Goal: Task Accomplishment & Management: Manage account settings

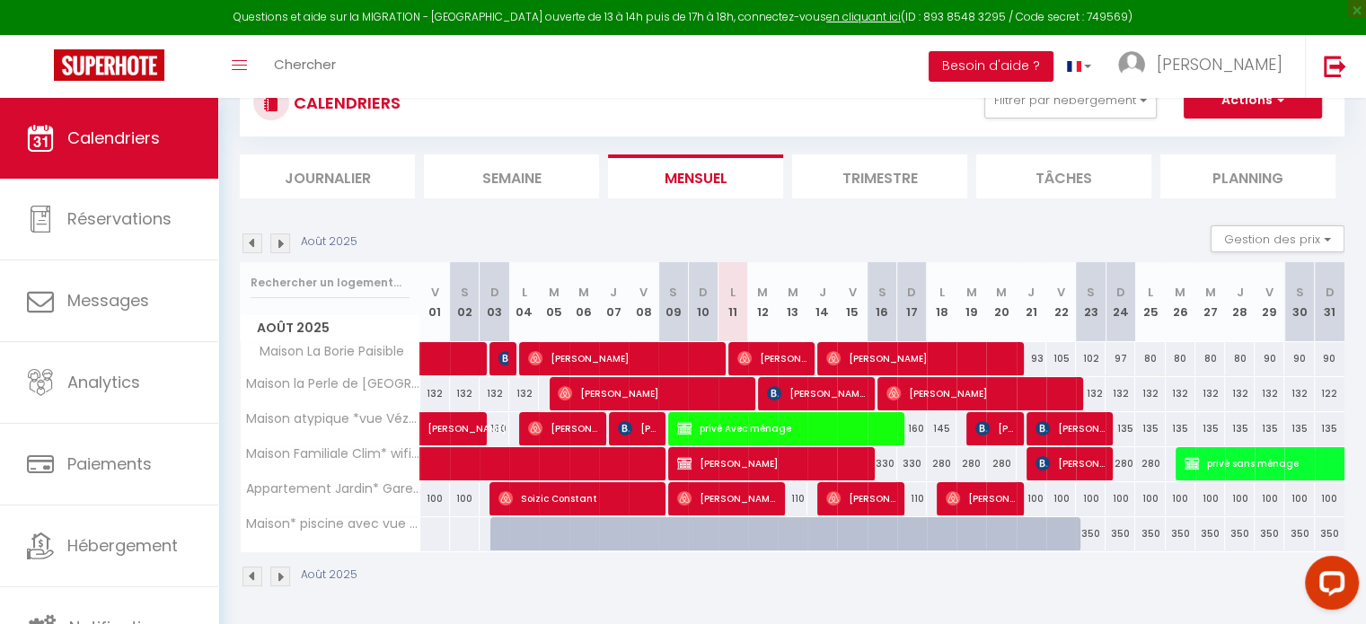
scroll to position [144, 0]
click at [848, 20] on link "en cliquant ici" at bounding box center [863, 16] width 75 height 15
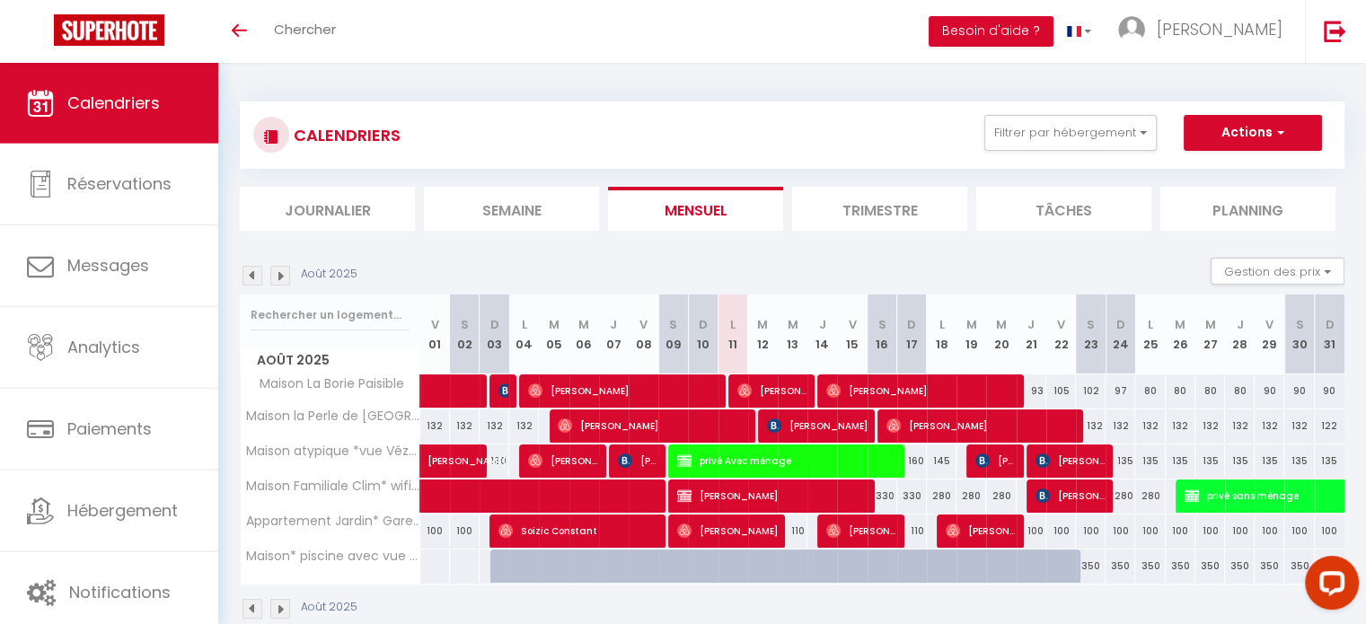
click at [133, 113] on span "Calendriers" at bounding box center [113, 103] width 92 height 22
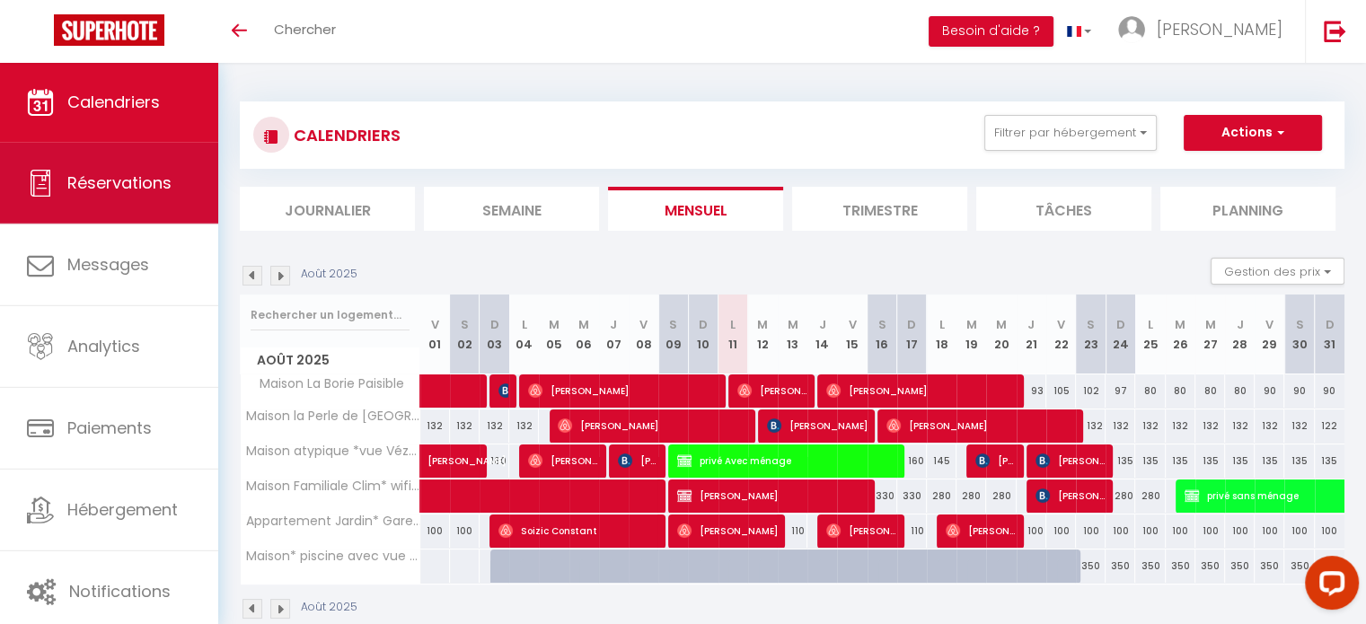
click at [111, 171] on link "Réservations" at bounding box center [109, 183] width 218 height 81
select select "not_cancelled"
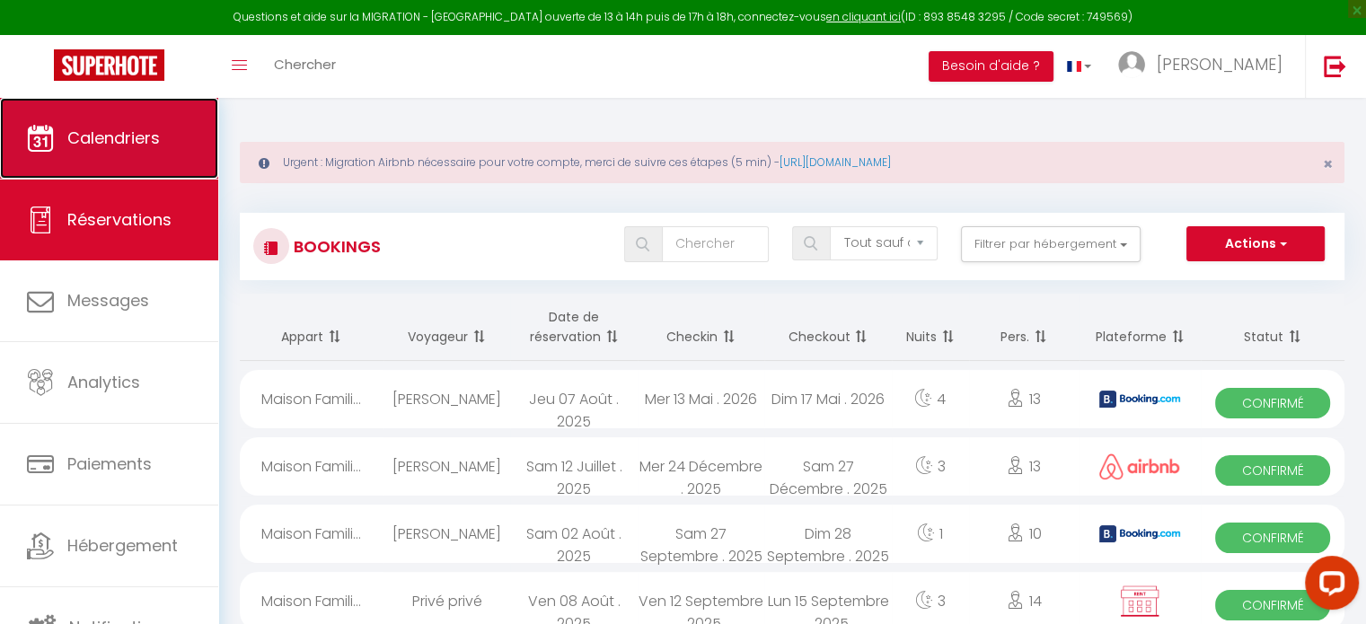
click at [119, 105] on link "Calendriers" at bounding box center [109, 138] width 218 height 81
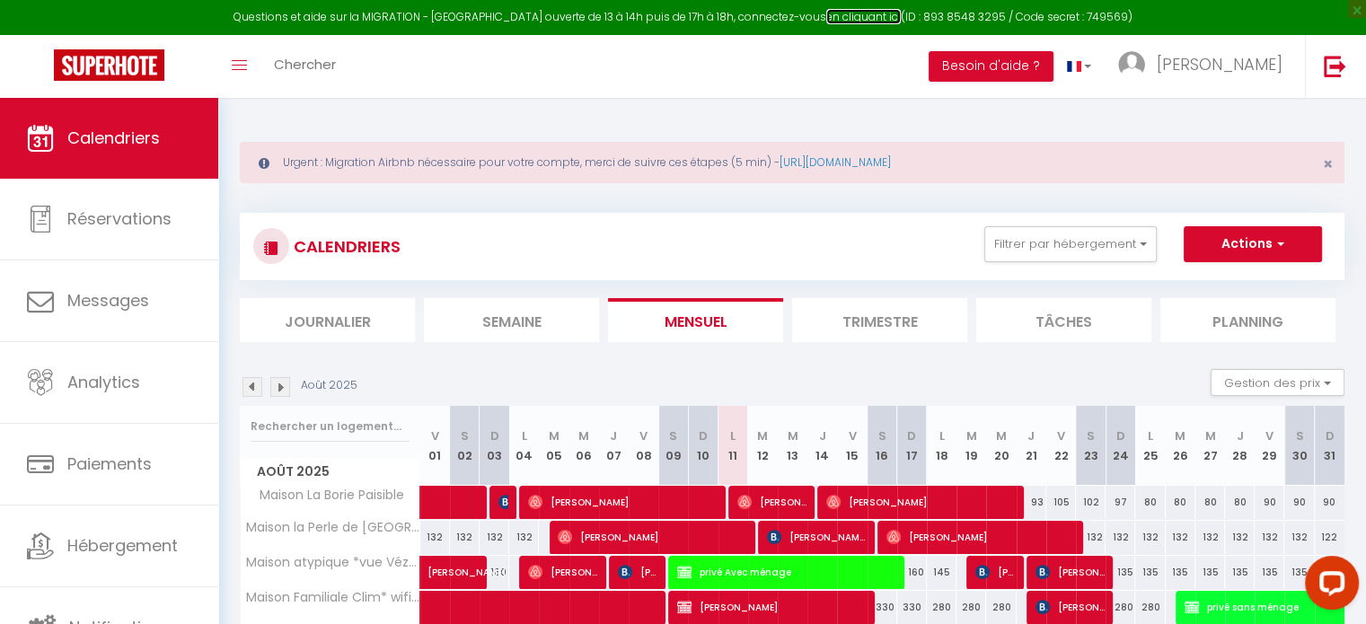
click at [855, 13] on link "en cliquant ici" at bounding box center [863, 16] width 75 height 15
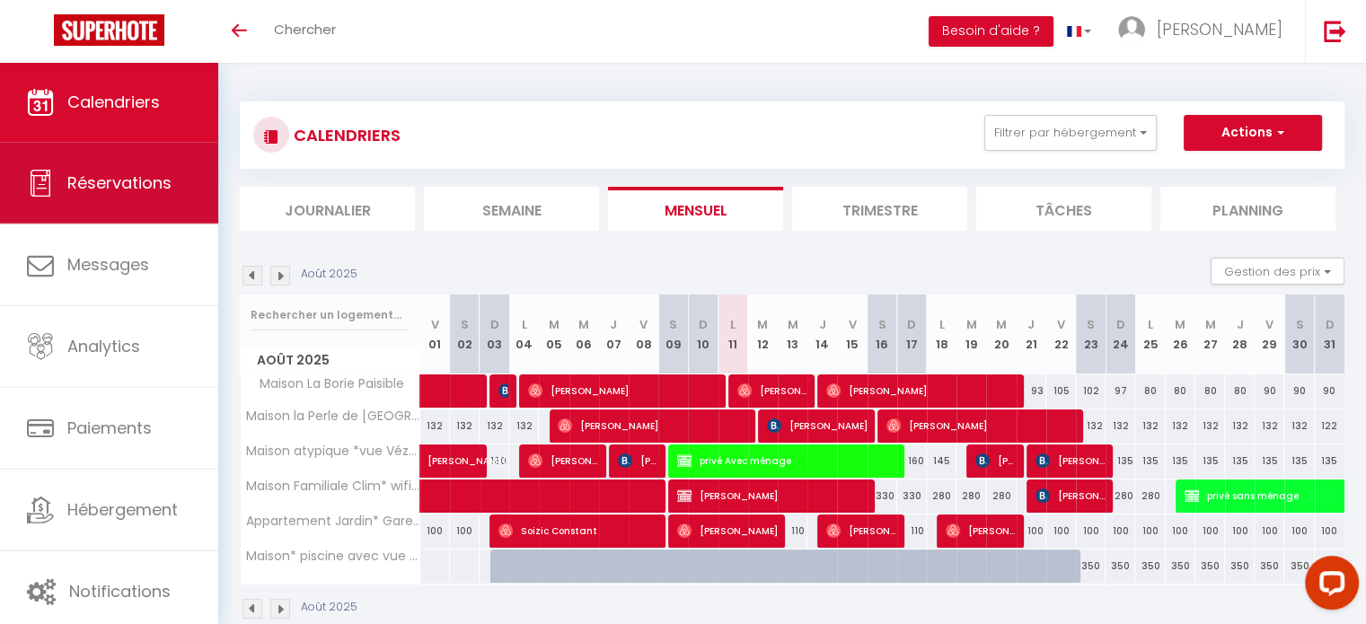
click at [92, 173] on span "Réservations" at bounding box center [119, 182] width 104 height 22
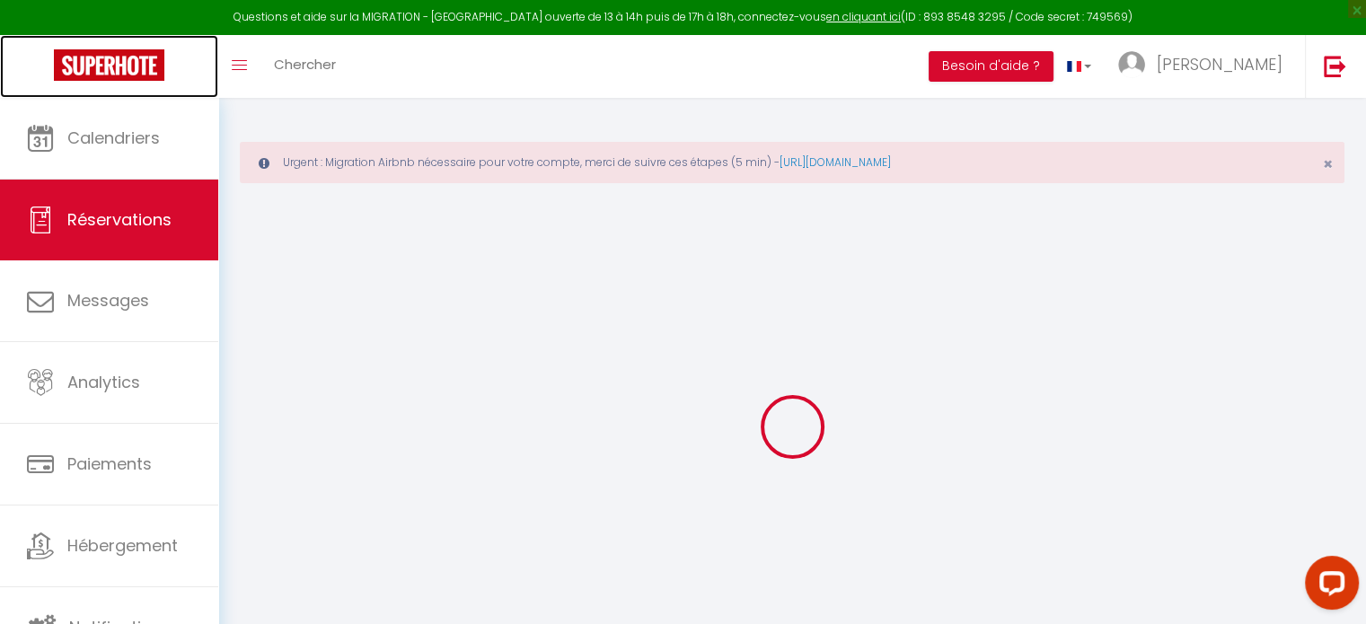
click at [140, 96] on link at bounding box center [109, 66] width 218 height 63
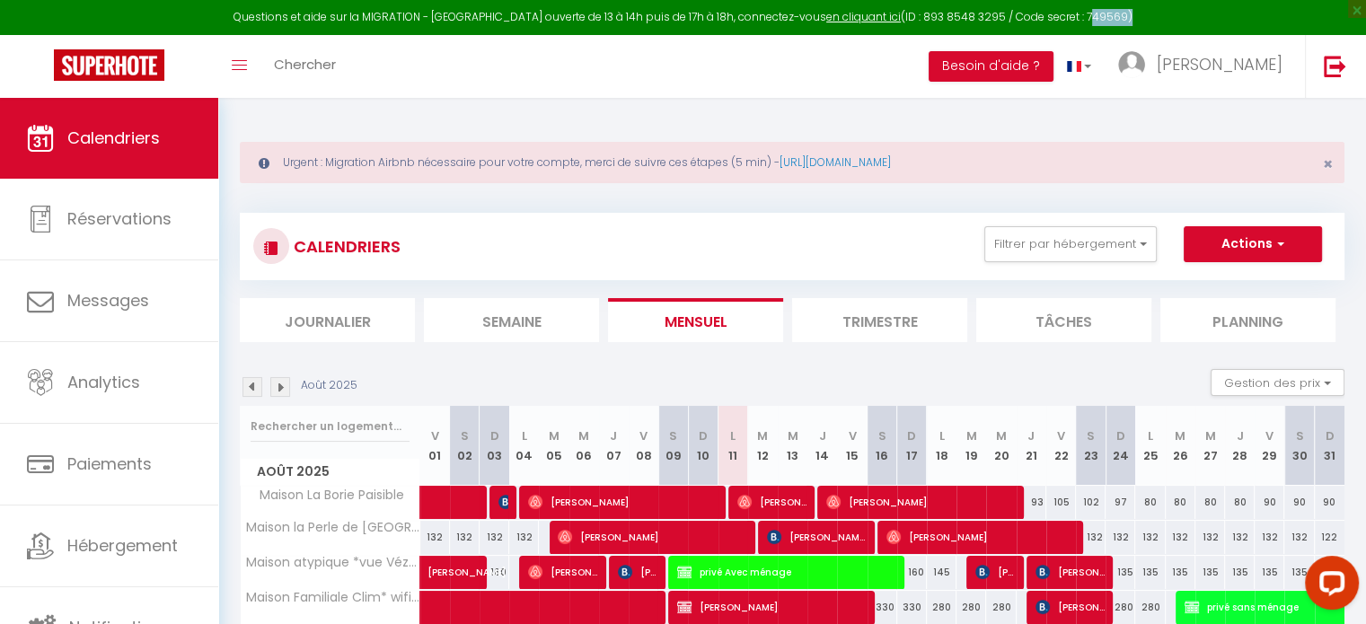
drag, startPoint x: 1102, startPoint y: 12, endPoint x: 1066, endPoint y: 20, distance: 36.8
click at [1066, 20] on div "Questions et aide sur la MIGRATION - [GEOGRAPHIC_DATA] ouverte de 13 à 14h puis…" at bounding box center [683, 17] width 1366 height 35
copy div "749569"
click at [441, 66] on div "Toggle menubar Chercher BUTTON Besoin d'aide ? [PERSON_NAME] Équipe" at bounding box center [741, 66] width 1222 height 63
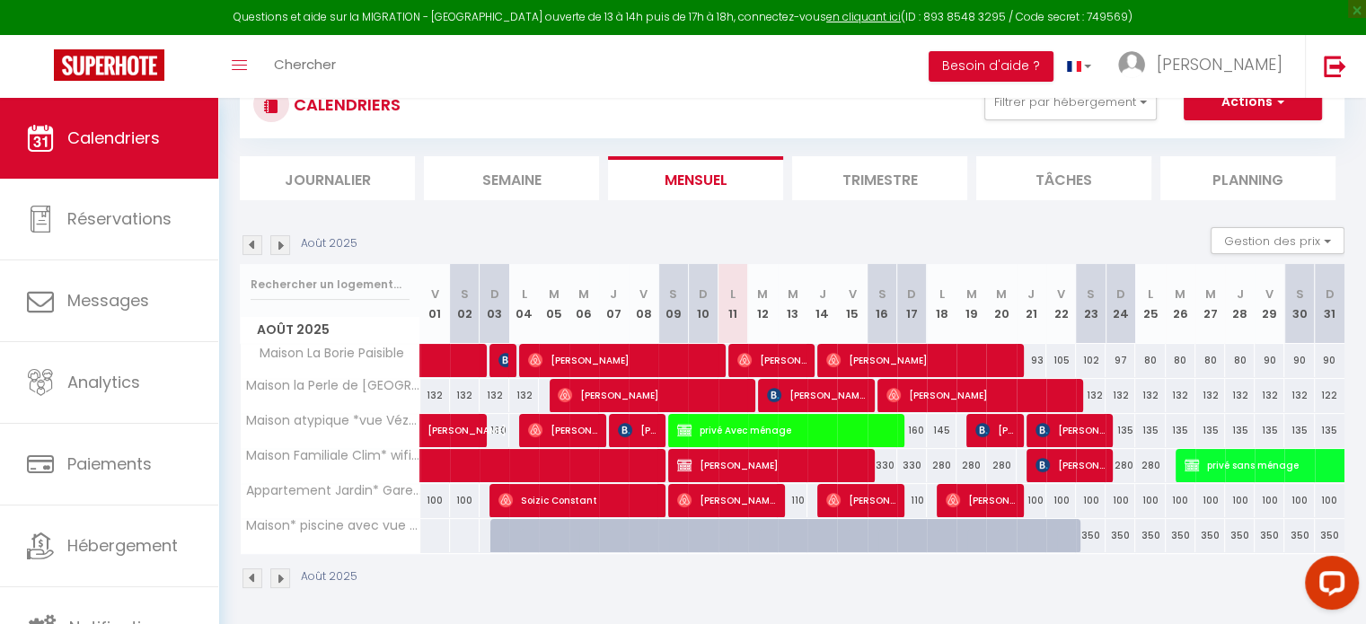
scroll to position [144, 0]
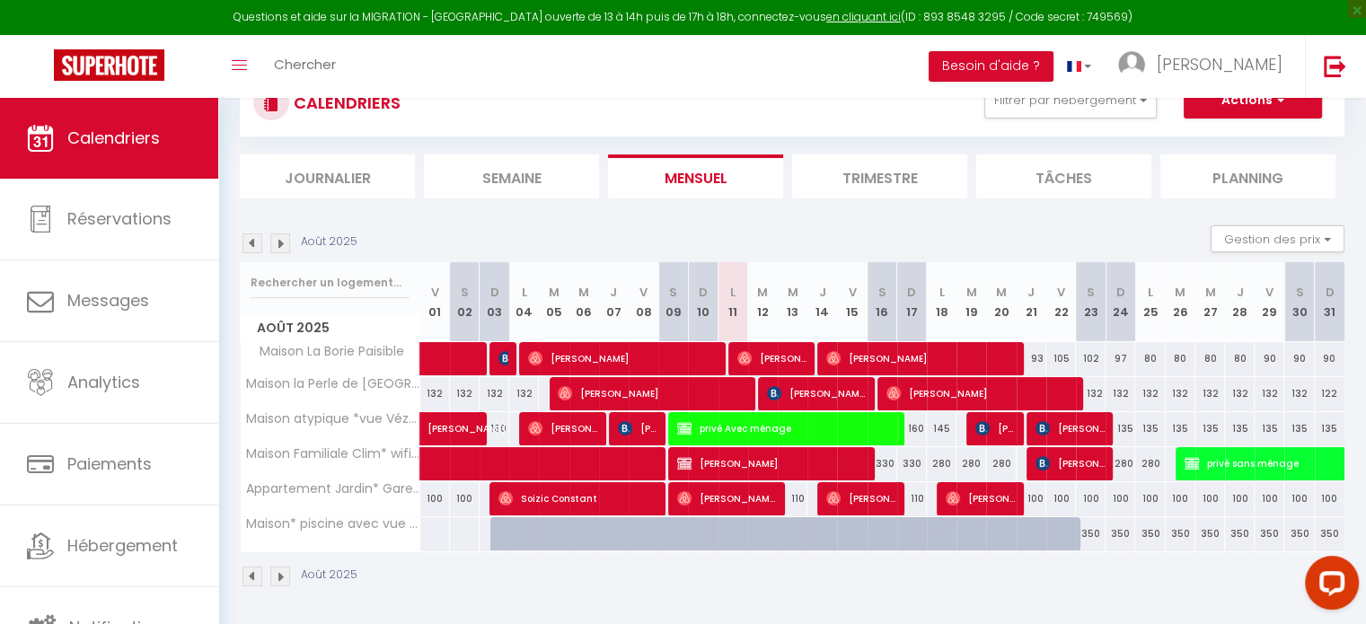
click at [284, 239] on img at bounding box center [280, 243] width 20 height 20
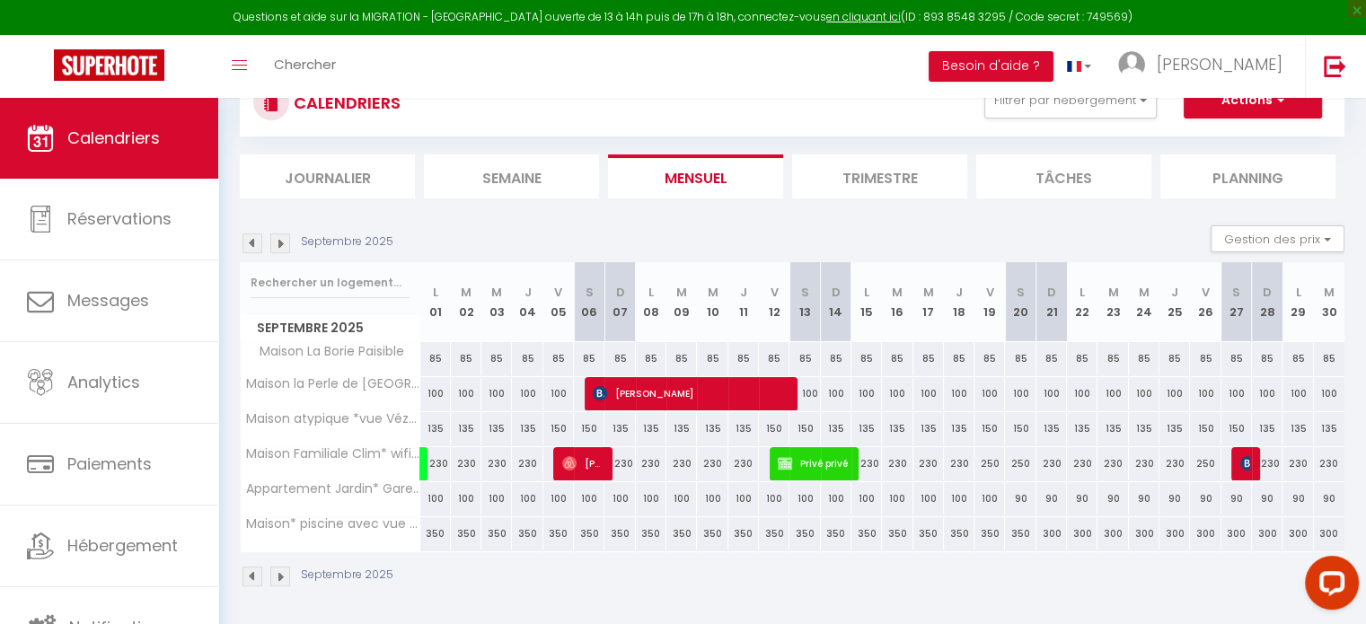
click at [284, 239] on img at bounding box center [280, 243] width 20 height 20
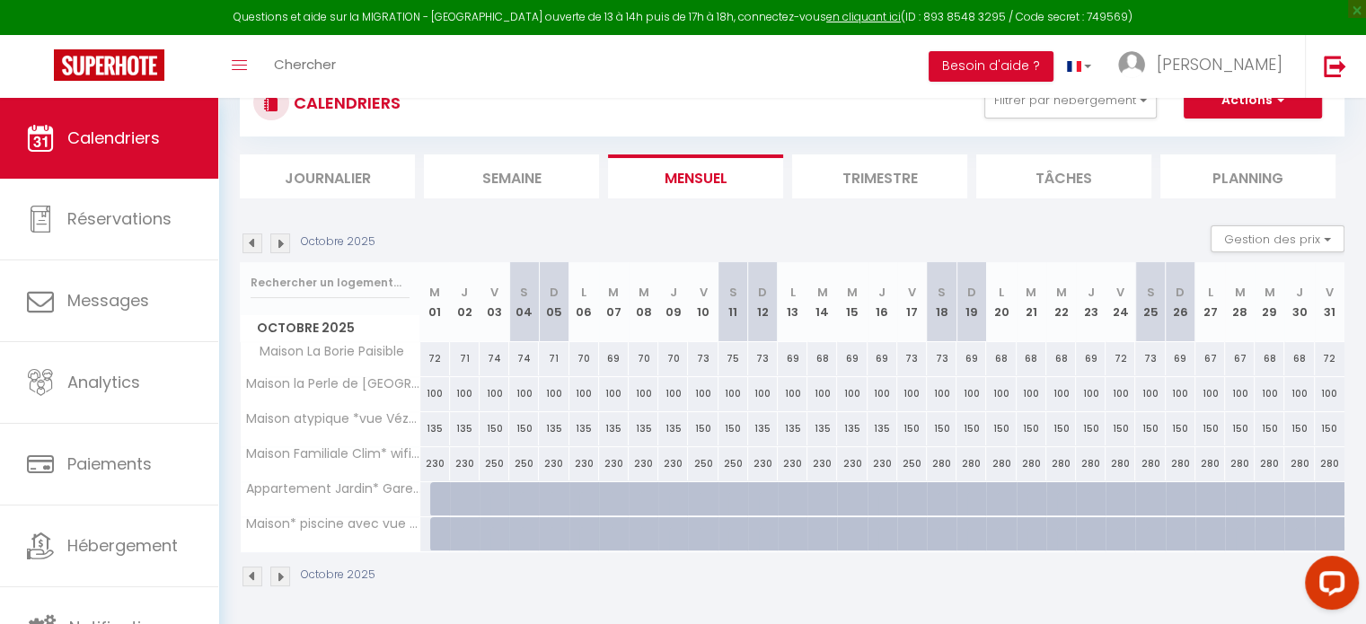
click at [284, 239] on img at bounding box center [280, 243] width 20 height 20
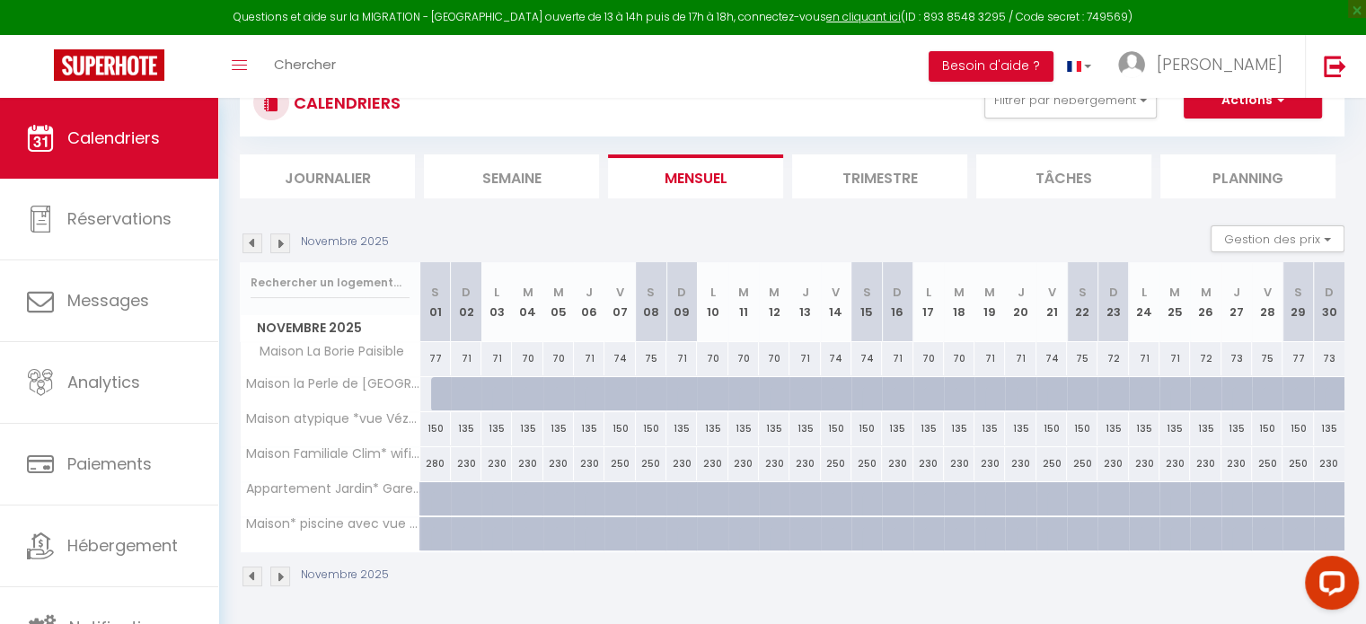
click at [284, 239] on img at bounding box center [280, 243] width 20 height 20
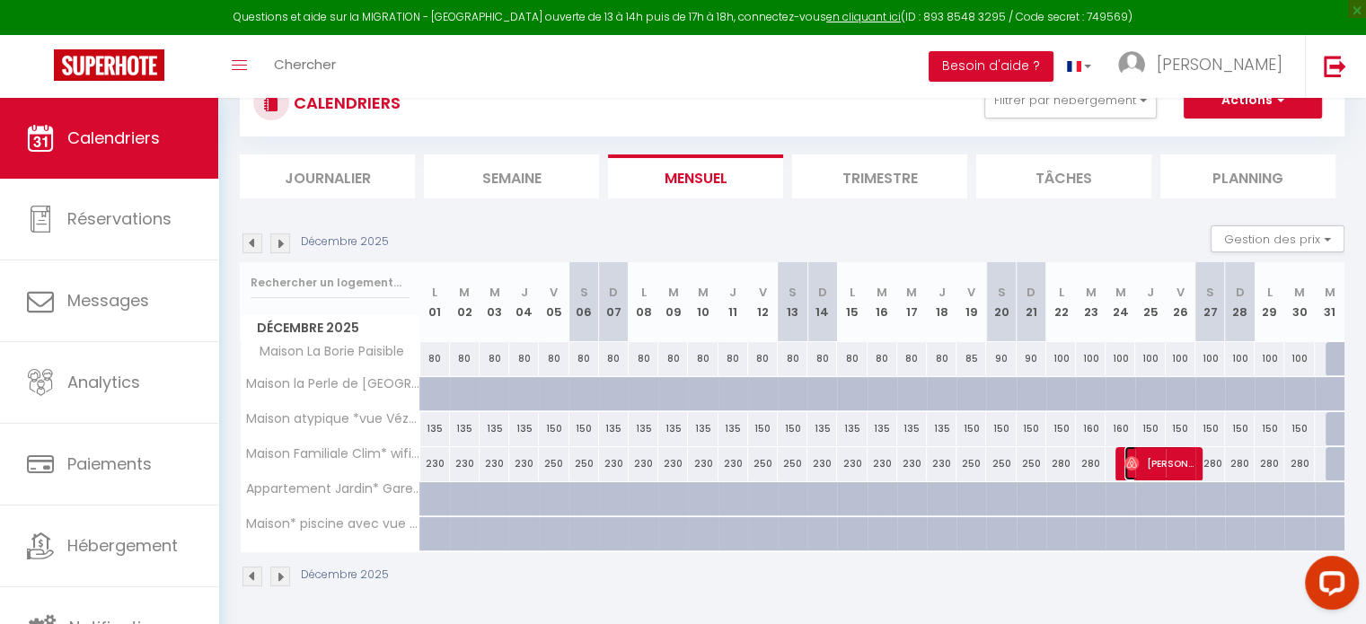
click at [1182, 461] on span "[PERSON_NAME]" at bounding box center [1158, 463] width 69 height 34
select select "OK"
select select "0"
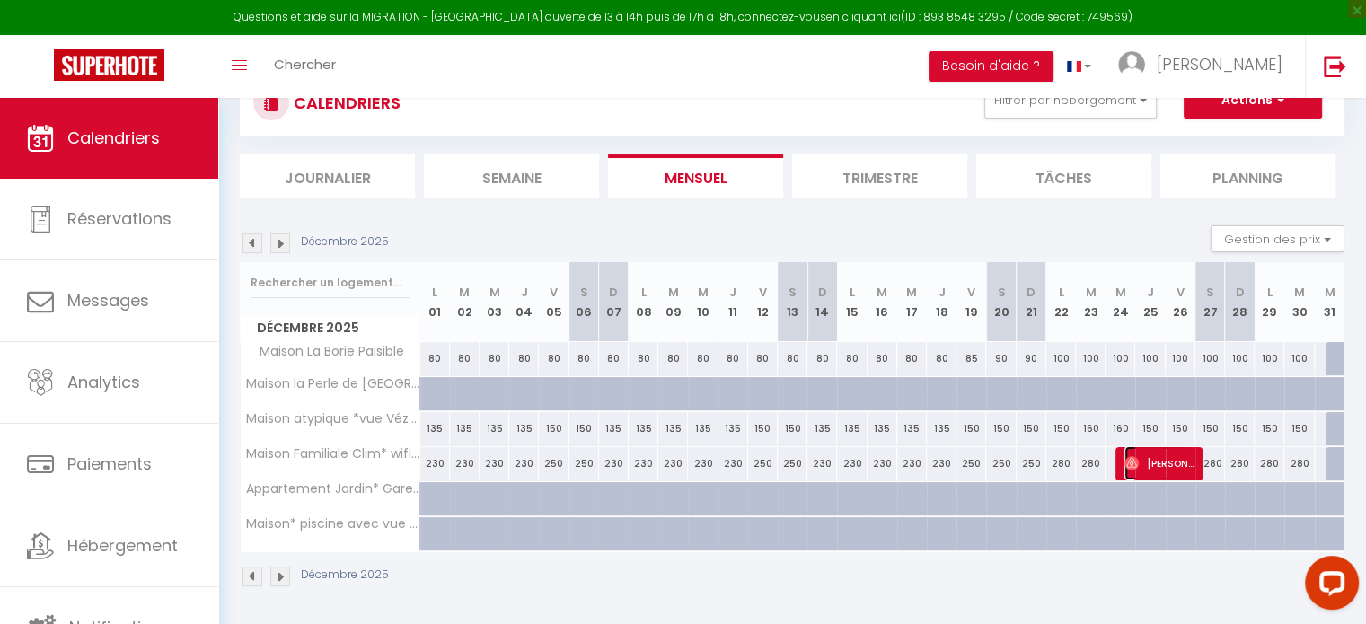
select select "1"
select select
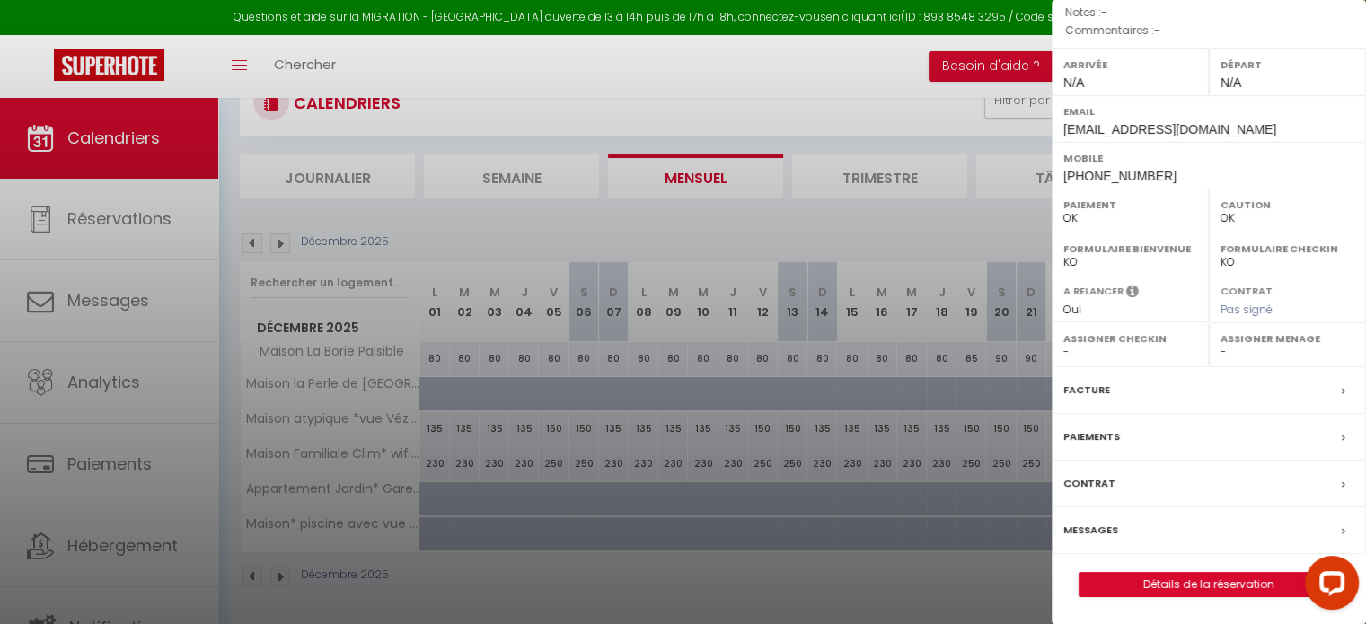
scroll to position [256, 0]
click at [1245, 355] on select "- [PERSON_NAME] [PERSON_NAME] [PERSON_NAME] et [PERSON_NAME] [PERSON_NAME] Laet…" at bounding box center [1287, 352] width 134 height 16
select select "47626"
click at [1220, 345] on select "- [PERSON_NAME] [PERSON_NAME] [PERSON_NAME] et [PERSON_NAME] [PERSON_NAME] Laet…" at bounding box center [1287, 352] width 134 height 16
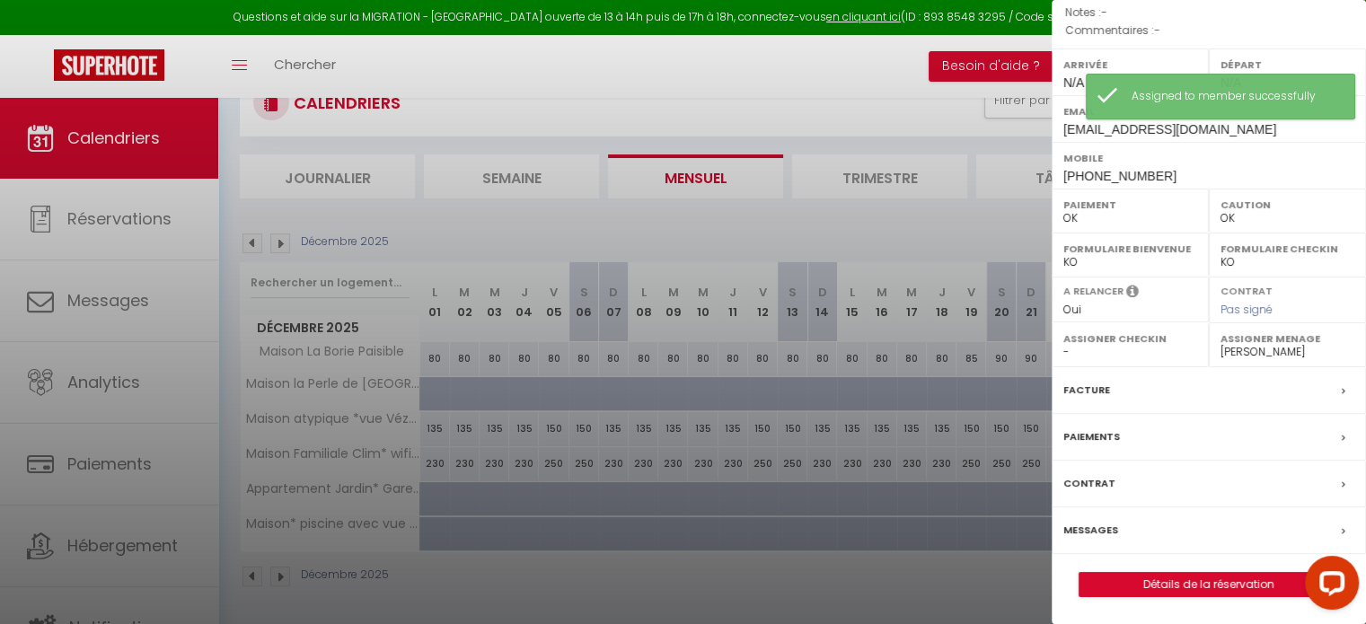
click at [129, 154] on div at bounding box center [683, 312] width 1366 height 624
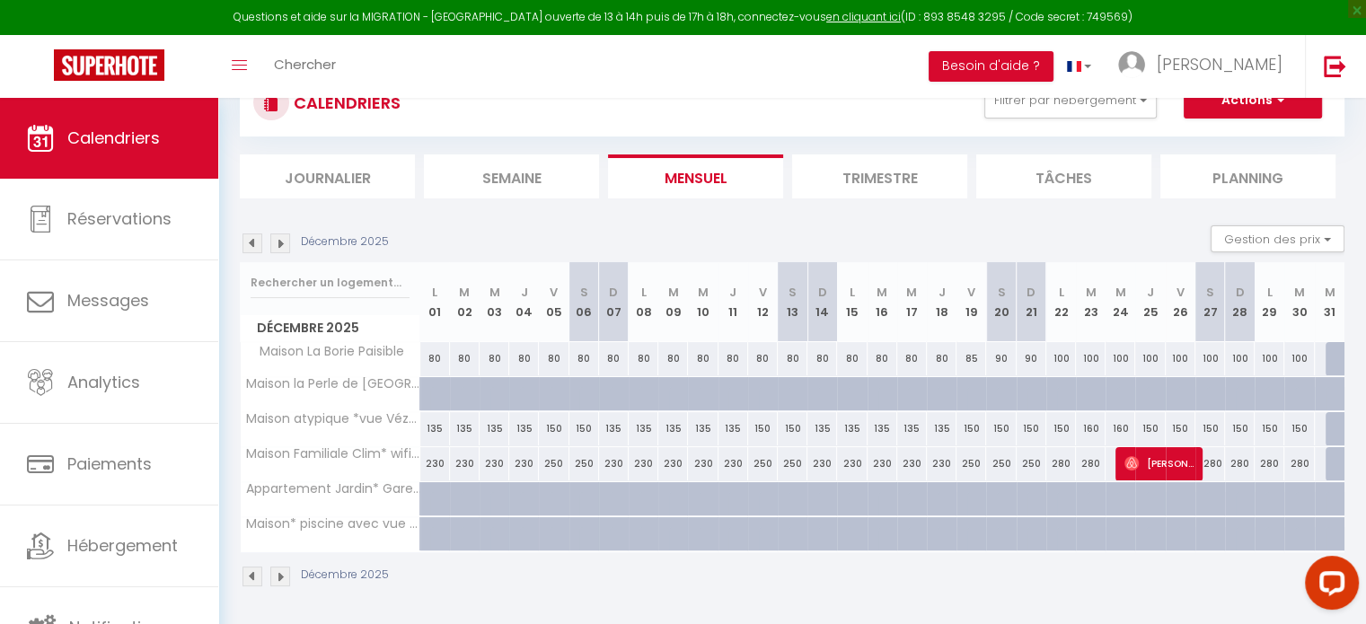
click at [875, 173] on li "Trimestre" at bounding box center [879, 176] width 175 height 44
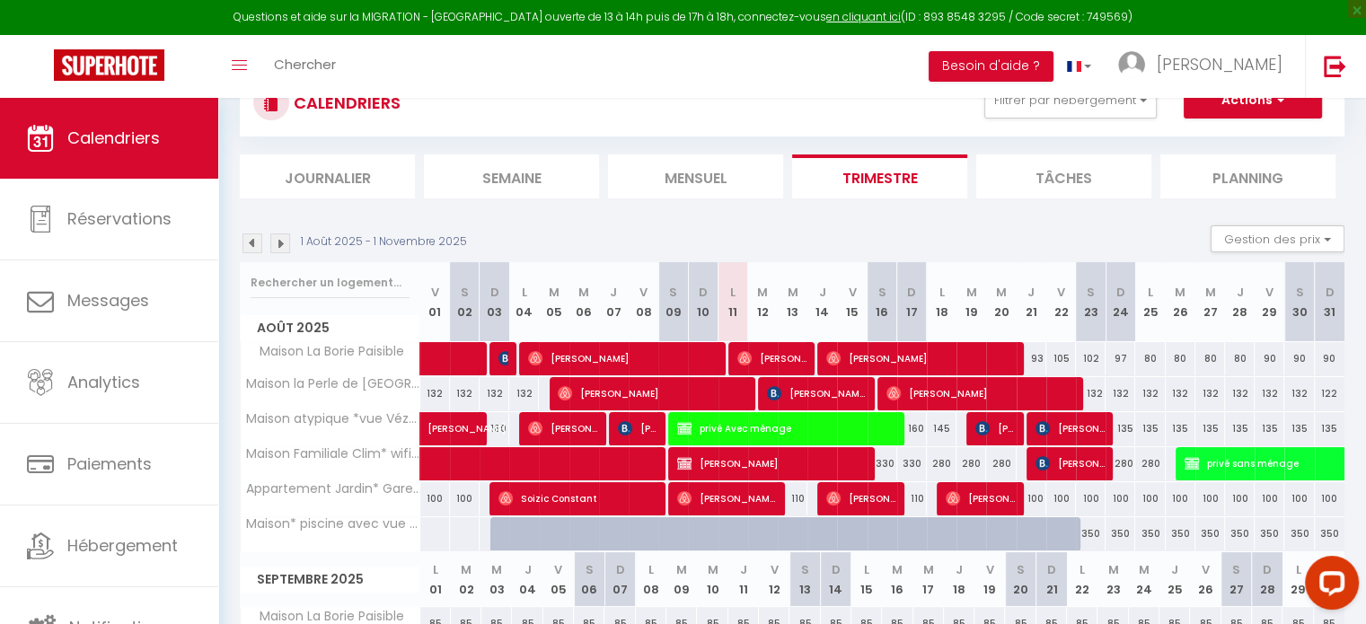
scroll to position [233, 0]
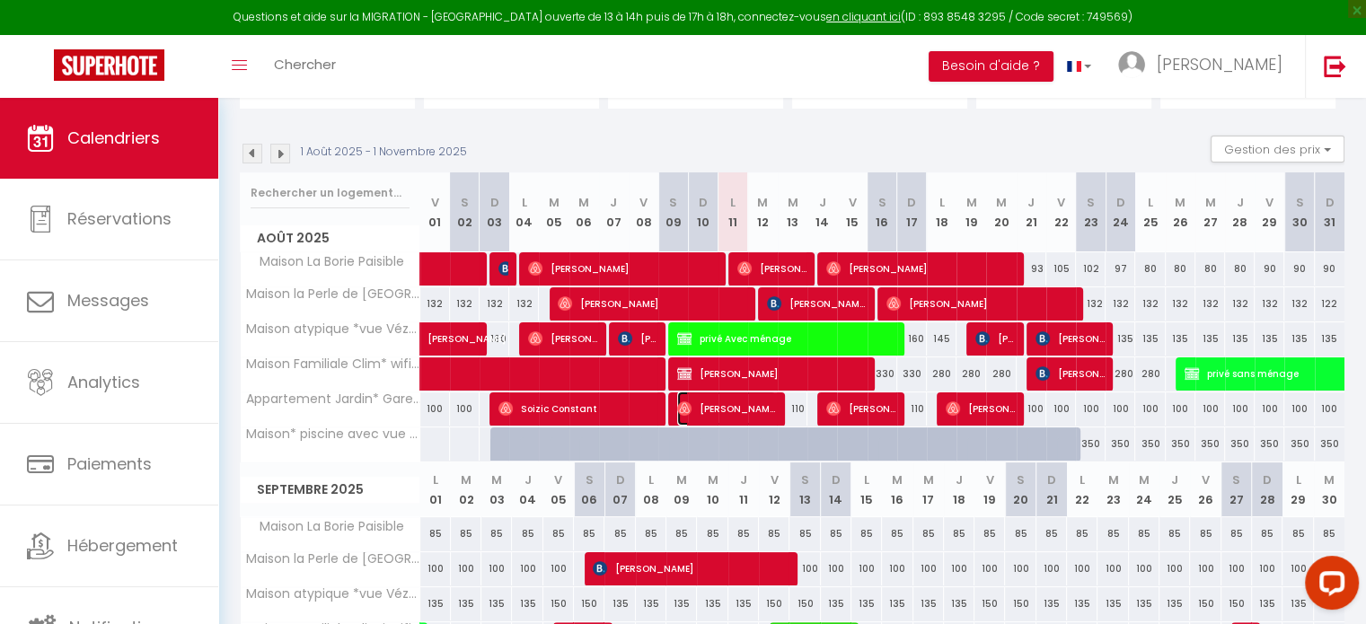
click at [767, 405] on span "[PERSON_NAME]" at bounding box center [726, 408] width 99 height 34
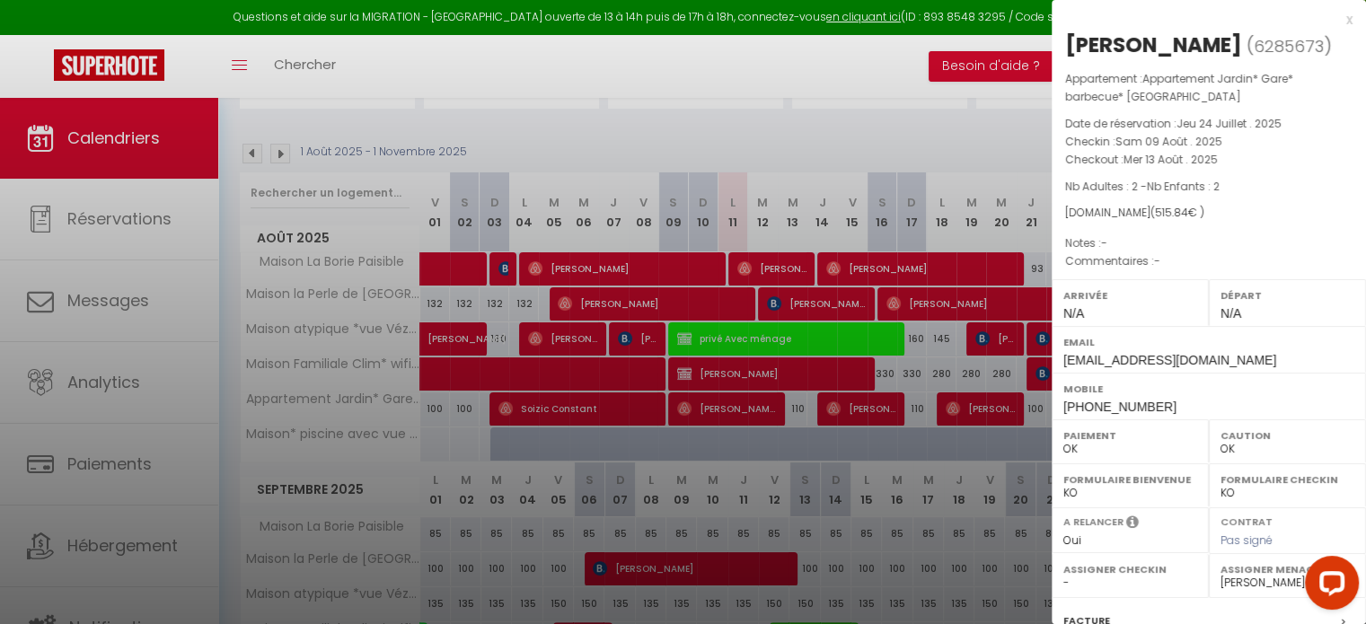
click at [952, 409] on div at bounding box center [683, 312] width 1366 height 624
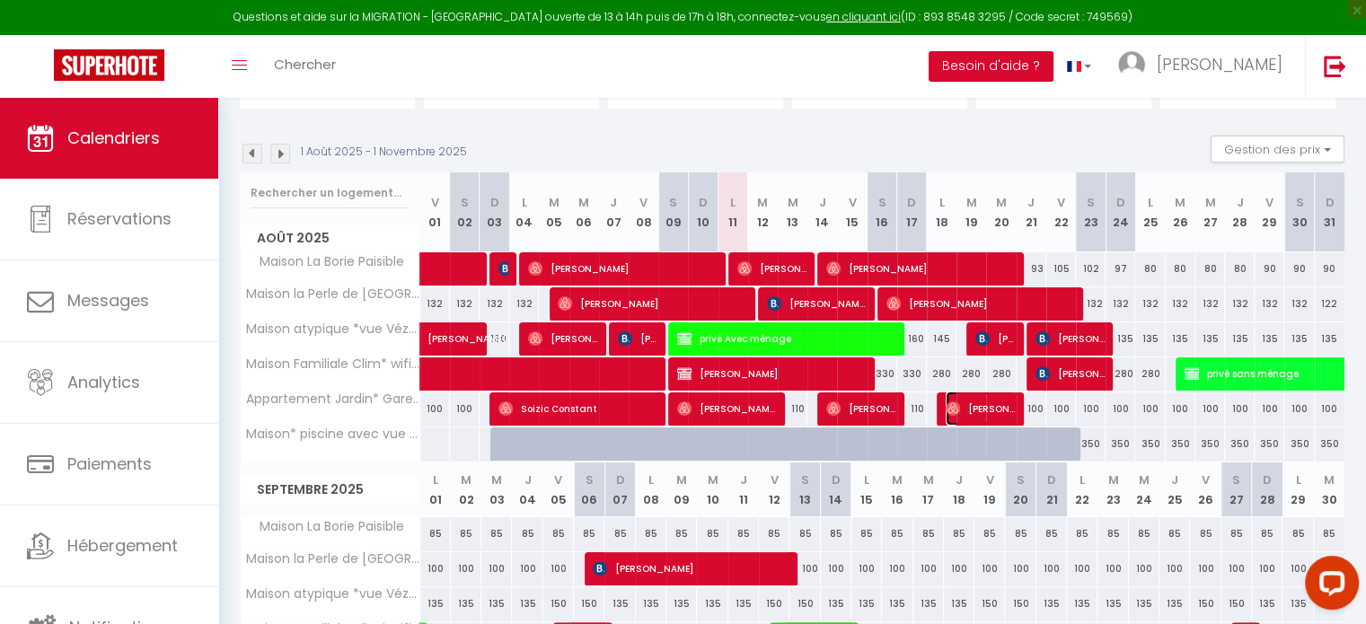
click at [957, 403] on img at bounding box center [952, 408] width 14 height 14
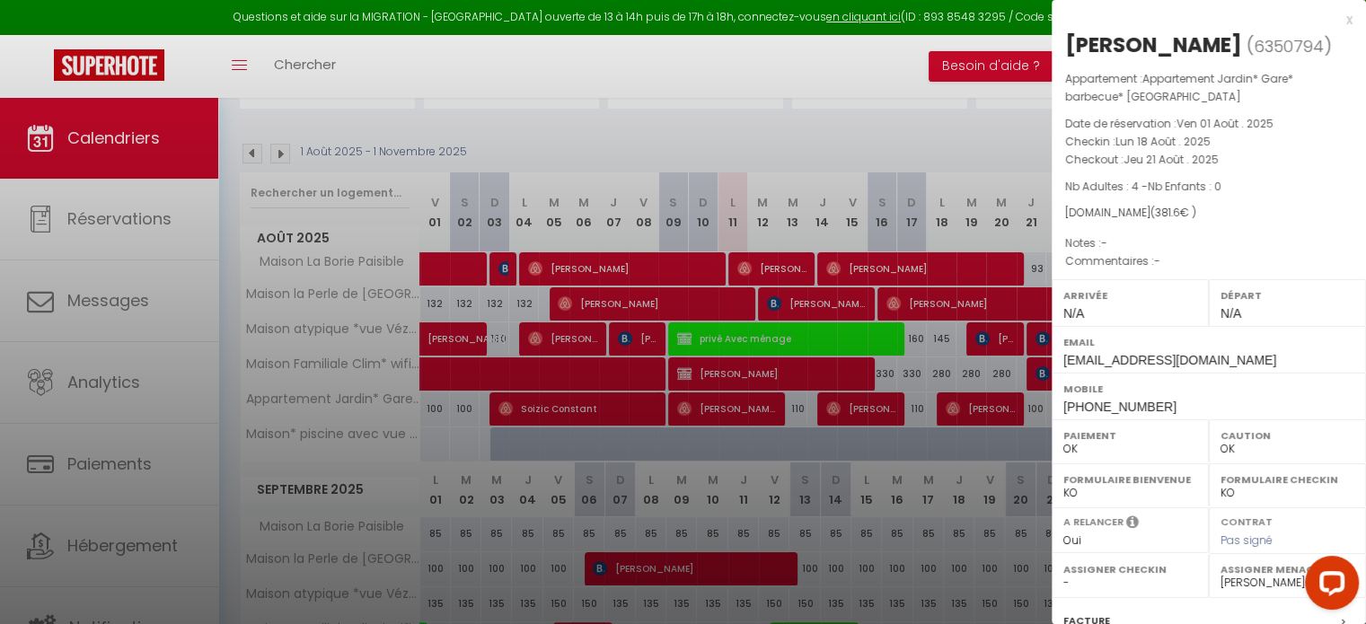
click at [927, 426] on div at bounding box center [683, 312] width 1366 height 624
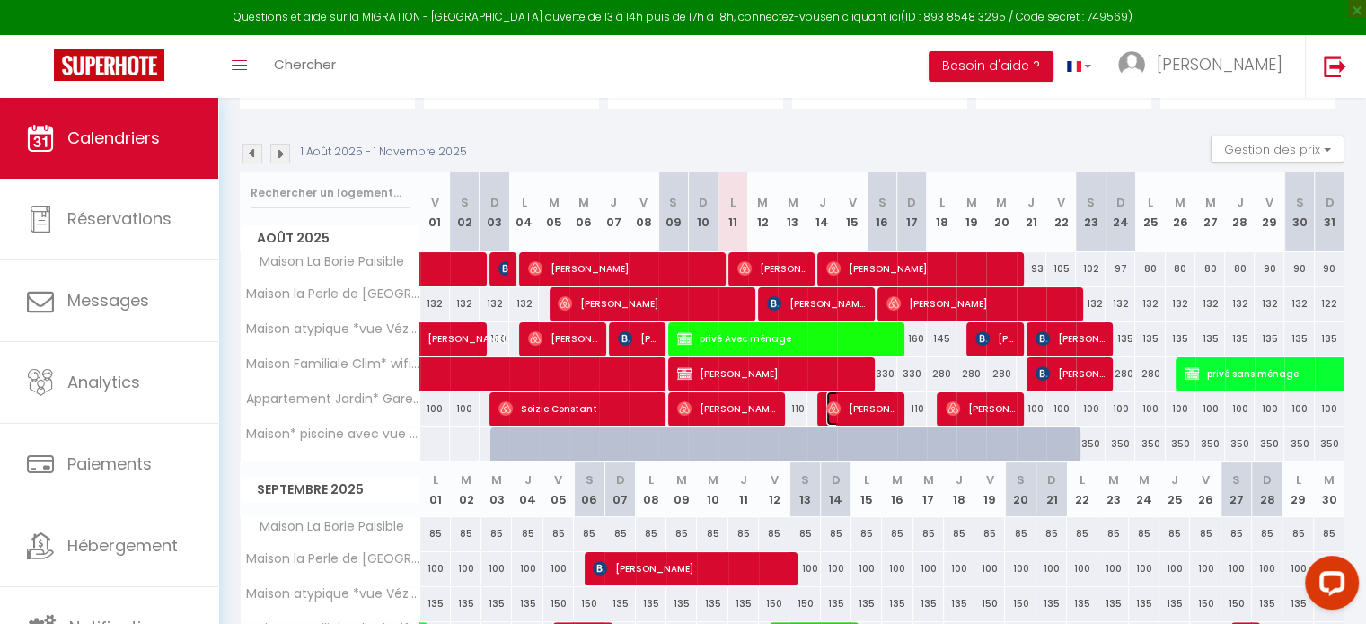
click at [887, 409] on span "[PERSON_NAME]" at bounding box center [860, 408] width 69 height 34
select select "49397"
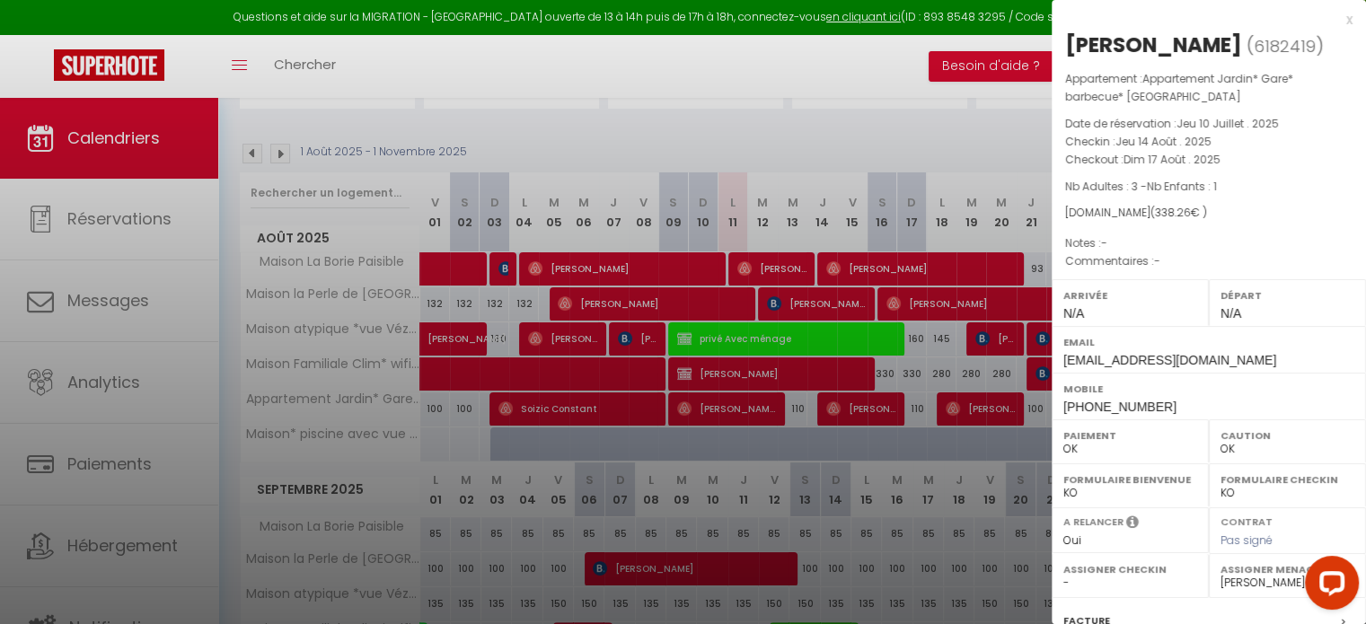
click at [936, 463] on div at bounding box center [683, 312] width 1366 height 624
